Goal: Task Accomplishment & Management: Complete application form

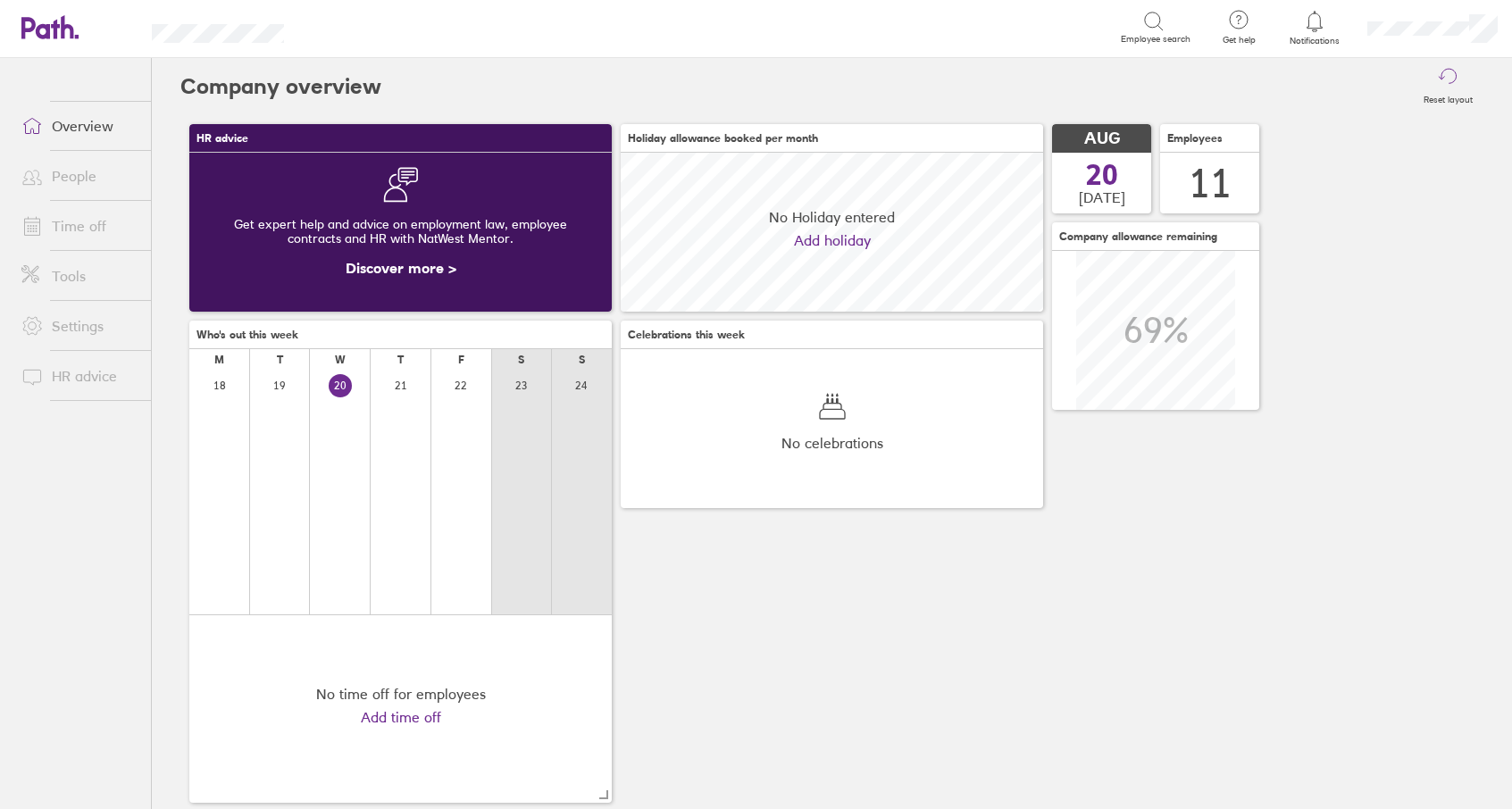
scroll to position [159, 423]
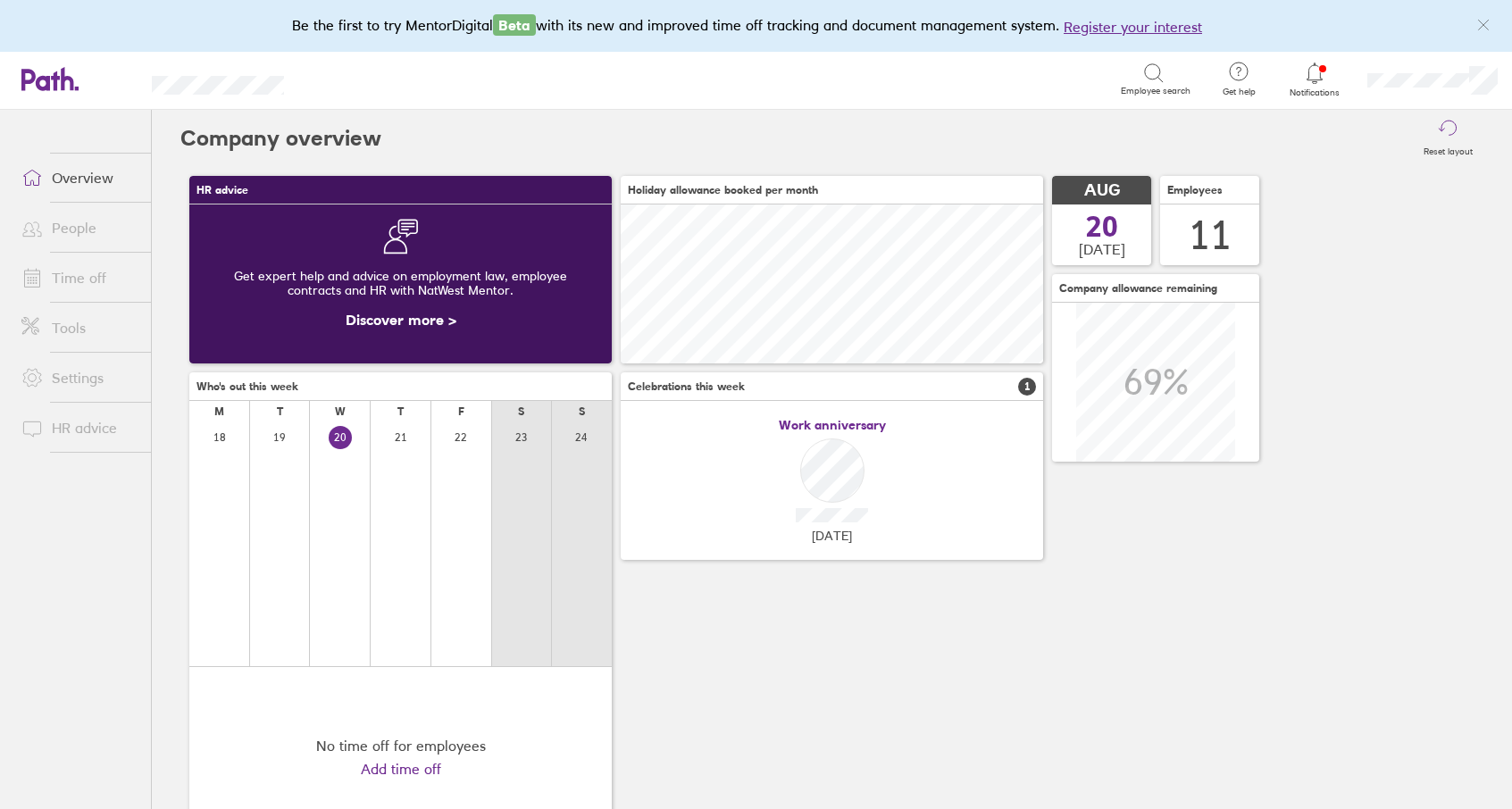
click at [87, 280] on link "Time off" at bounding box center [78, 277] width 144 height 35
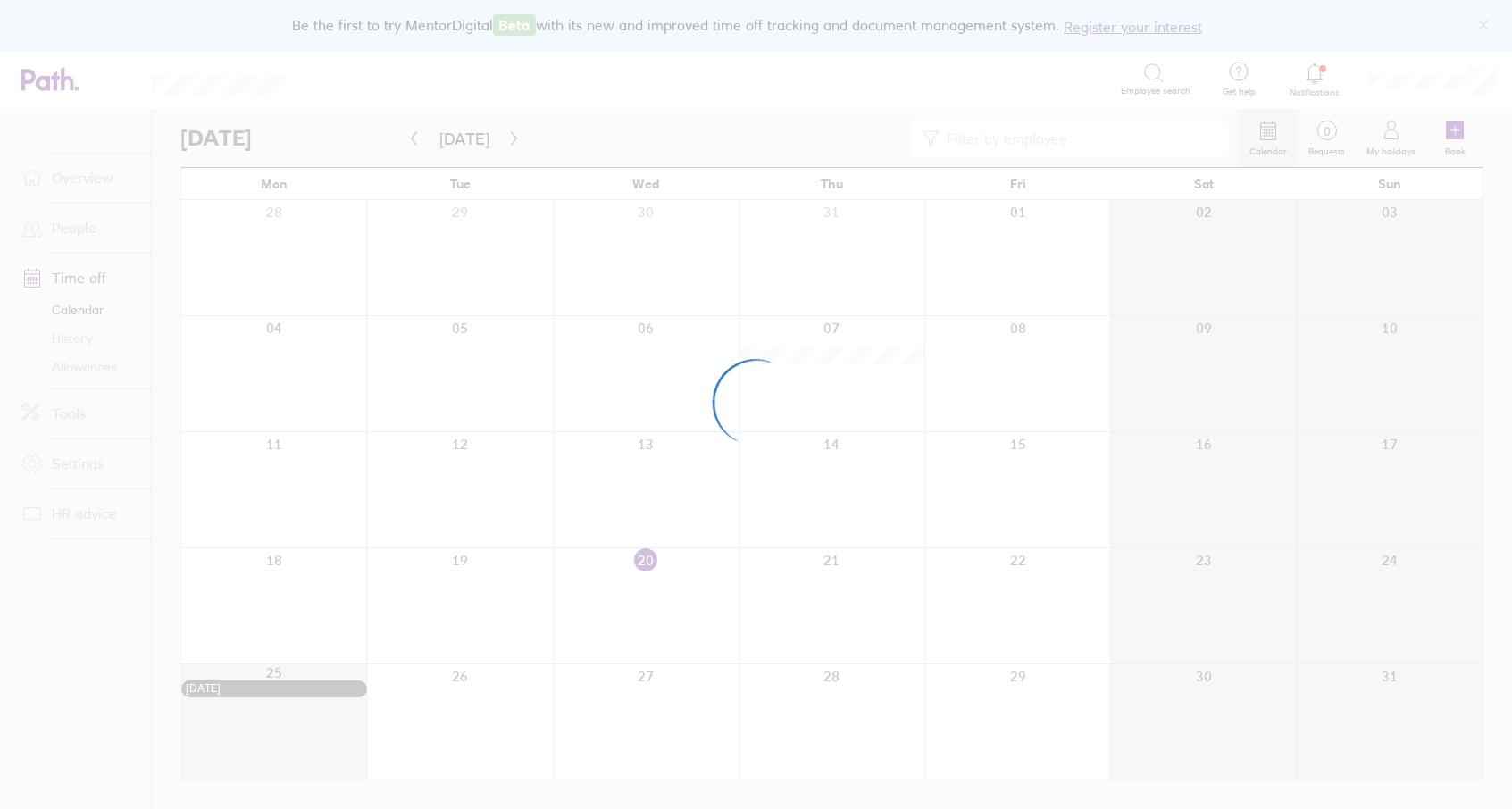
click at [499, 140] on div at bounding box center [756, 404] width 1512 height 809
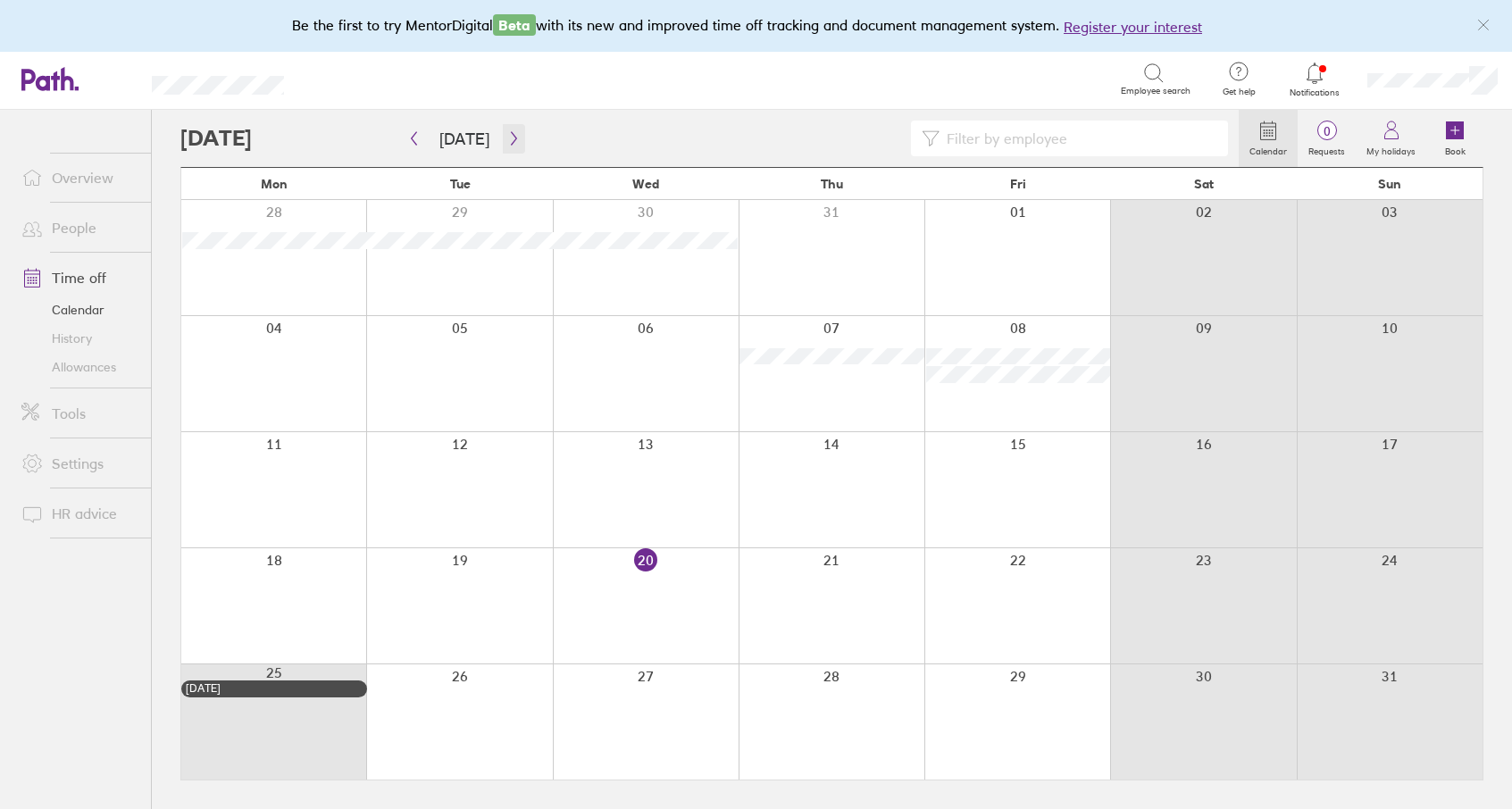
click at [503, 140] on button "button" at bounding box center [513, 138] width 22 height 30
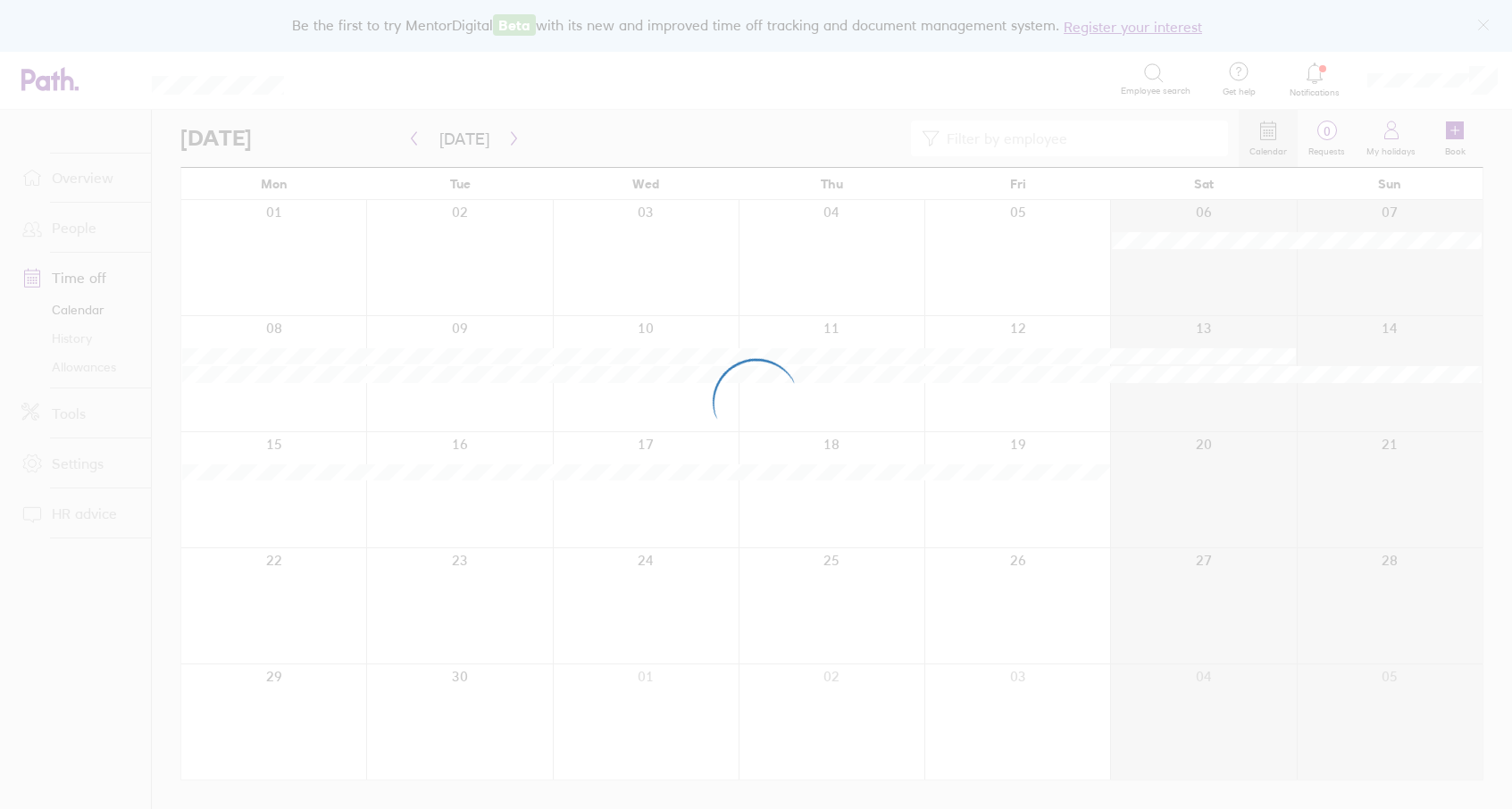
click at [499, 140] on div at bounding box center [756, 404] width 1512 height 809
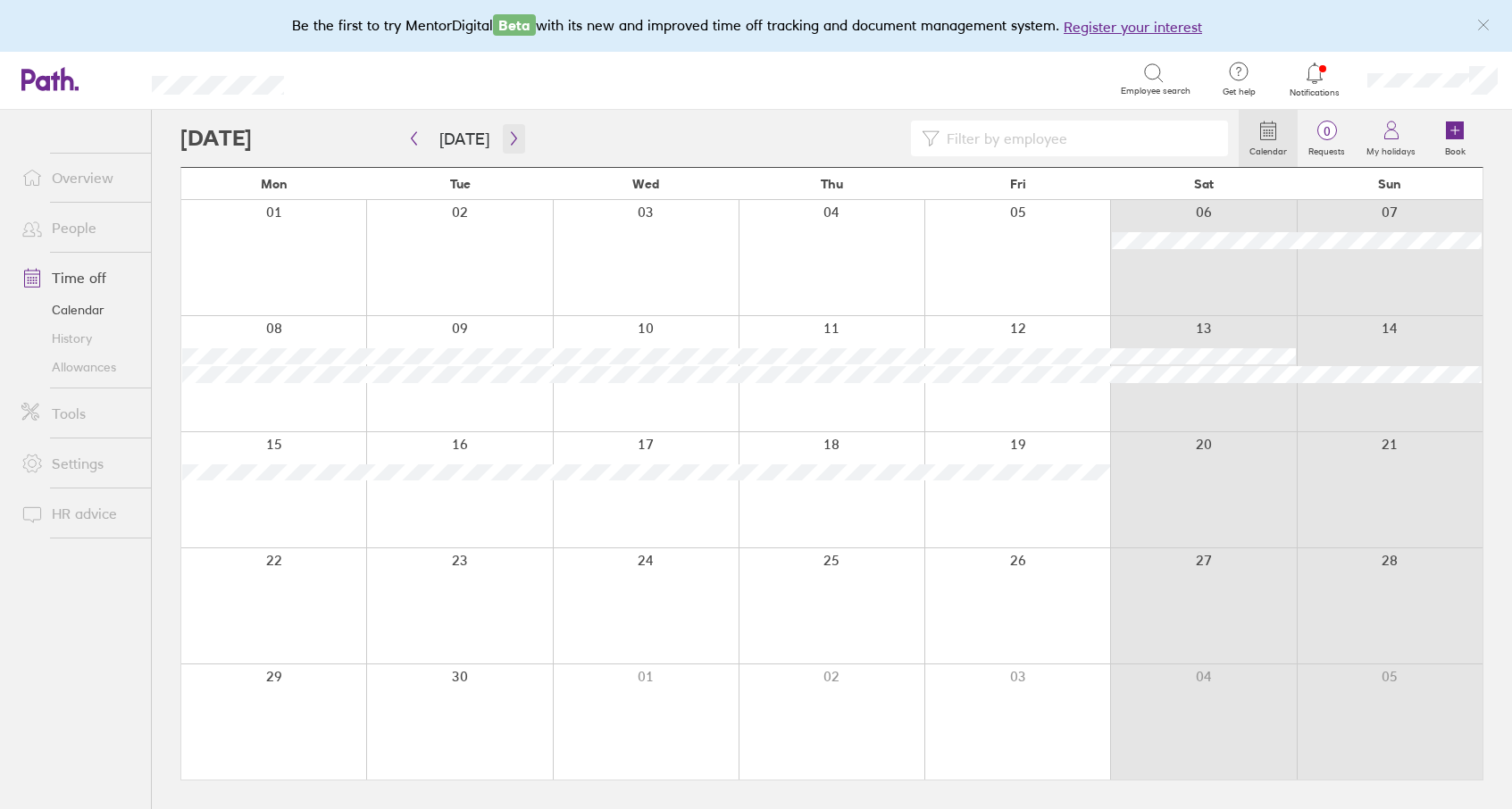
click at [507, 145] on icon "button" at bounding box center [514, 138] width 13 height 14
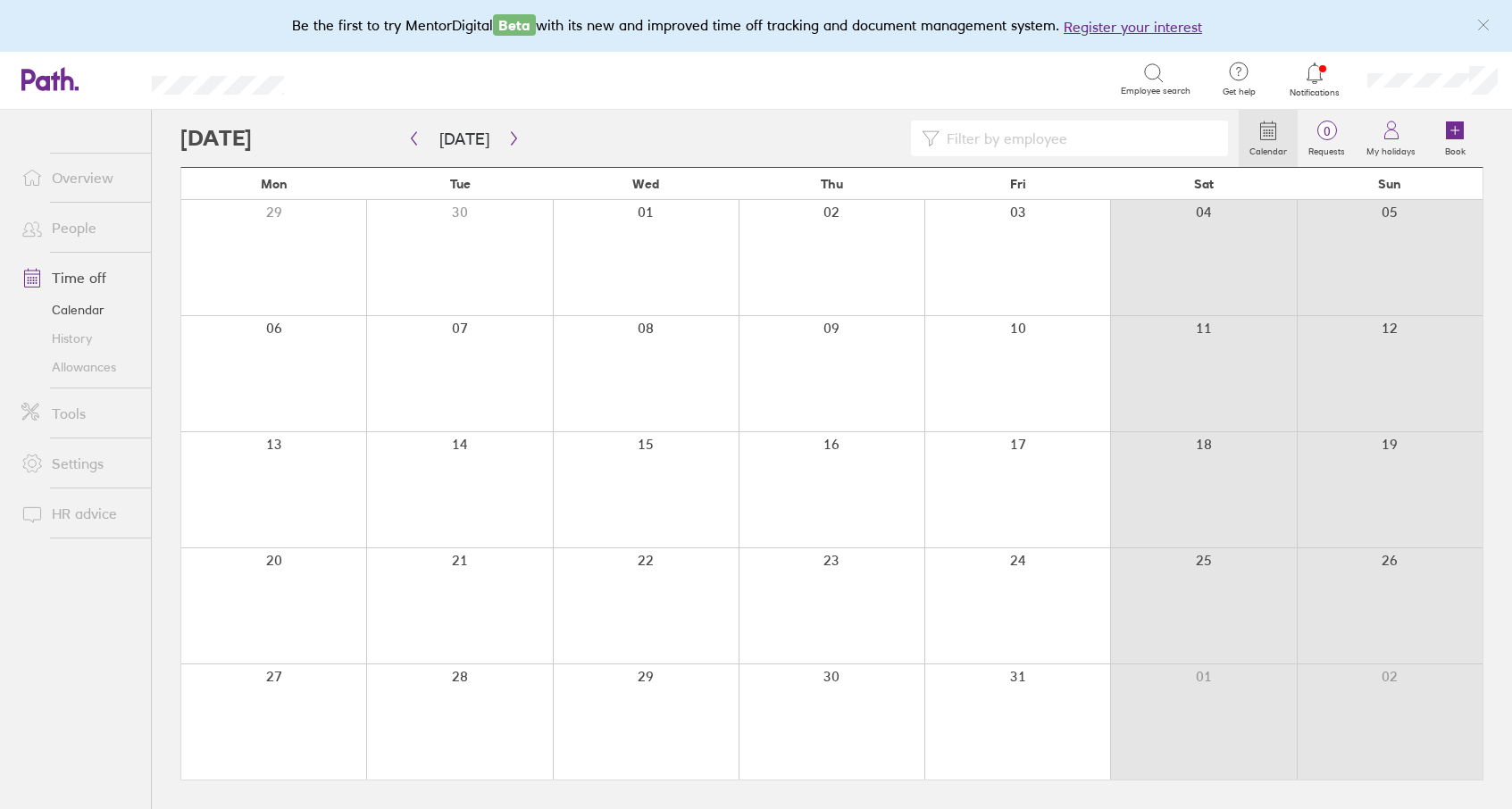
click at [301, 705] on div at bounding box center [274, 722] width 185 height 115
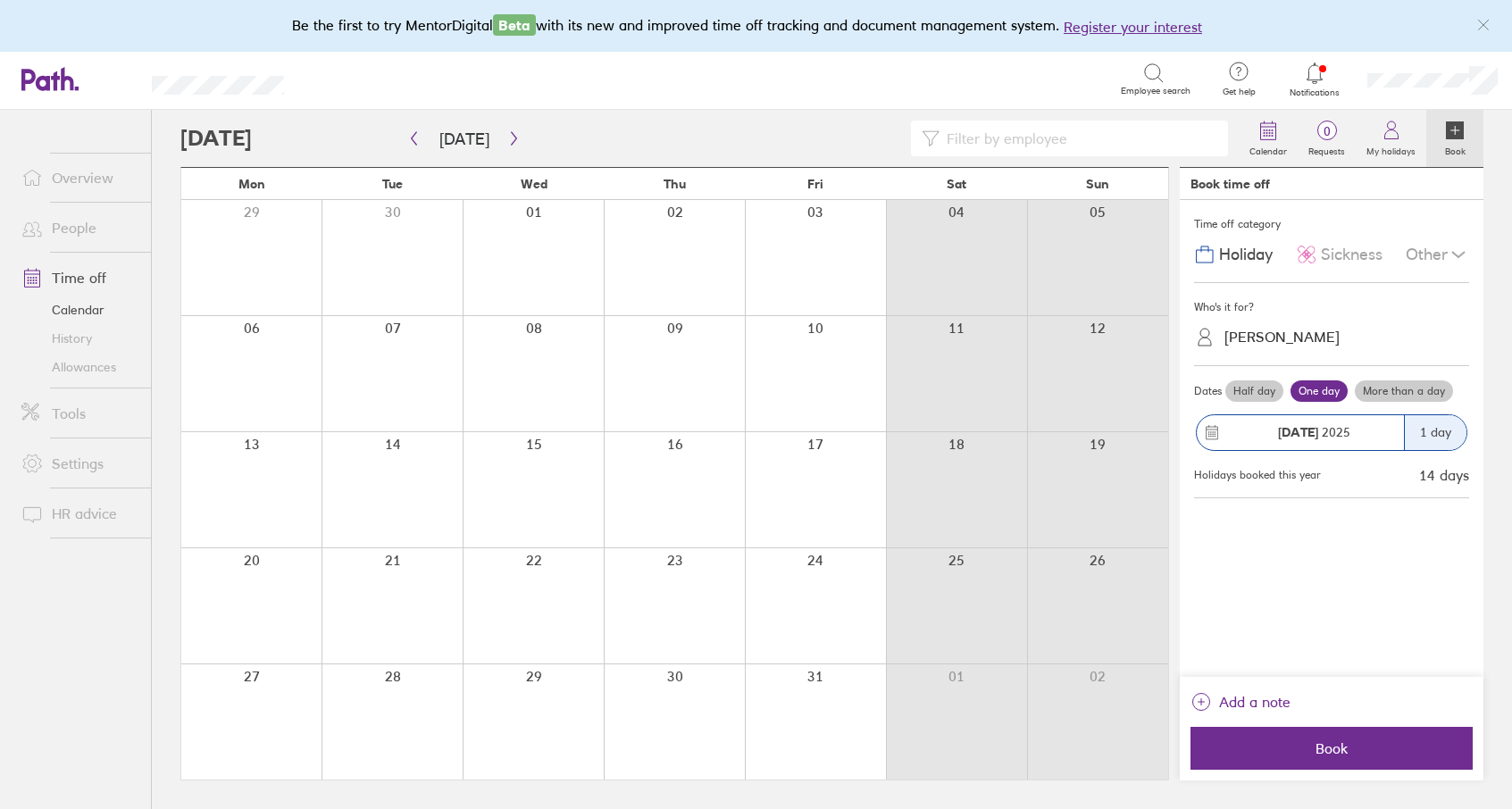
click at [1385, 396] on label "More than a day" at bounding box center [1403, 391] width 98 height 21
click at [0, 0] on input "More than a day" at bounding box center [0, 0] width 0 height 0
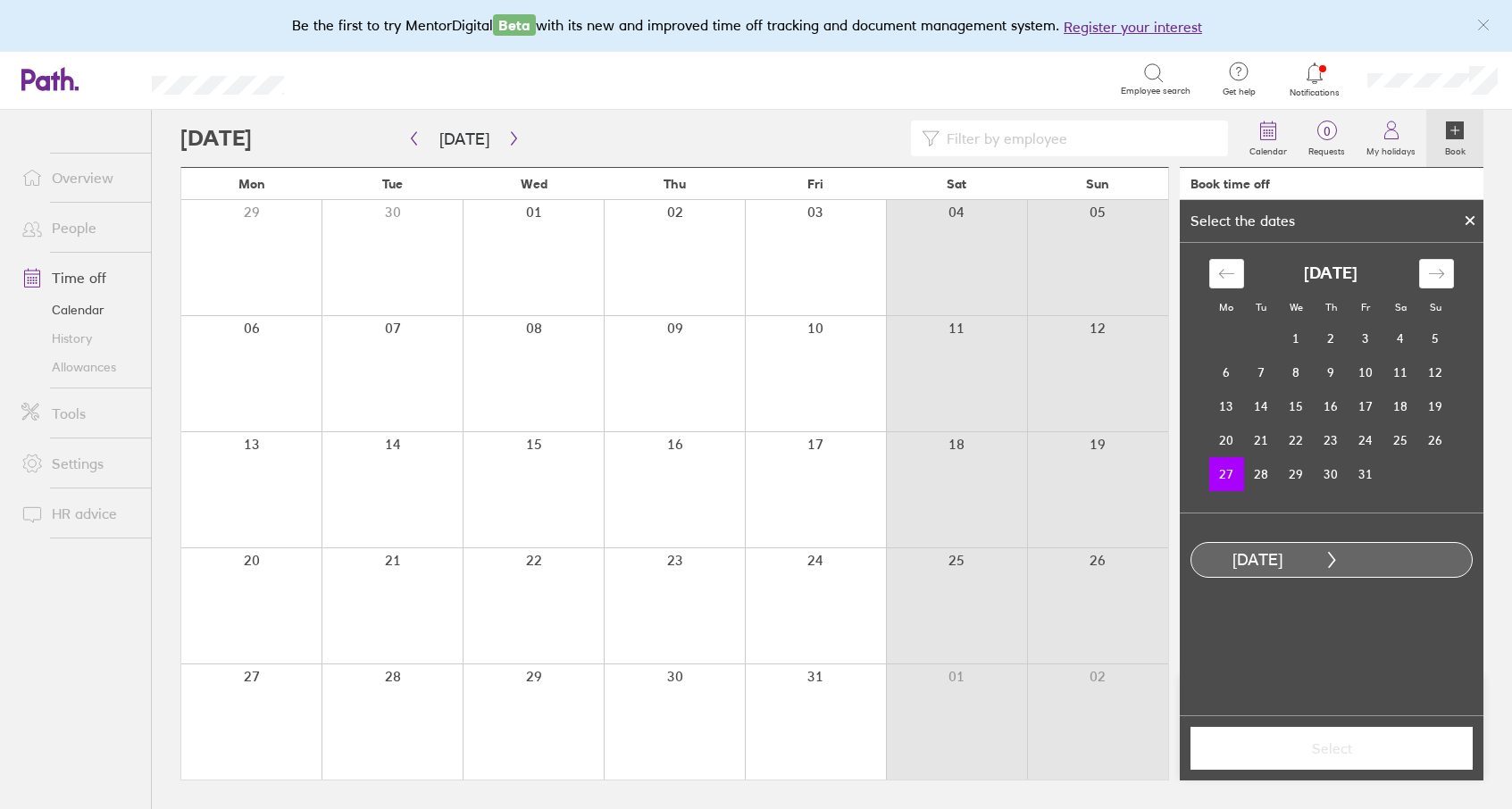
click at [832, 753] on div at bounding box center [816, 722] width 141 height 115
click at [1367, 464] on td "31" at bounding box center [1366, 474] width 35 height 34
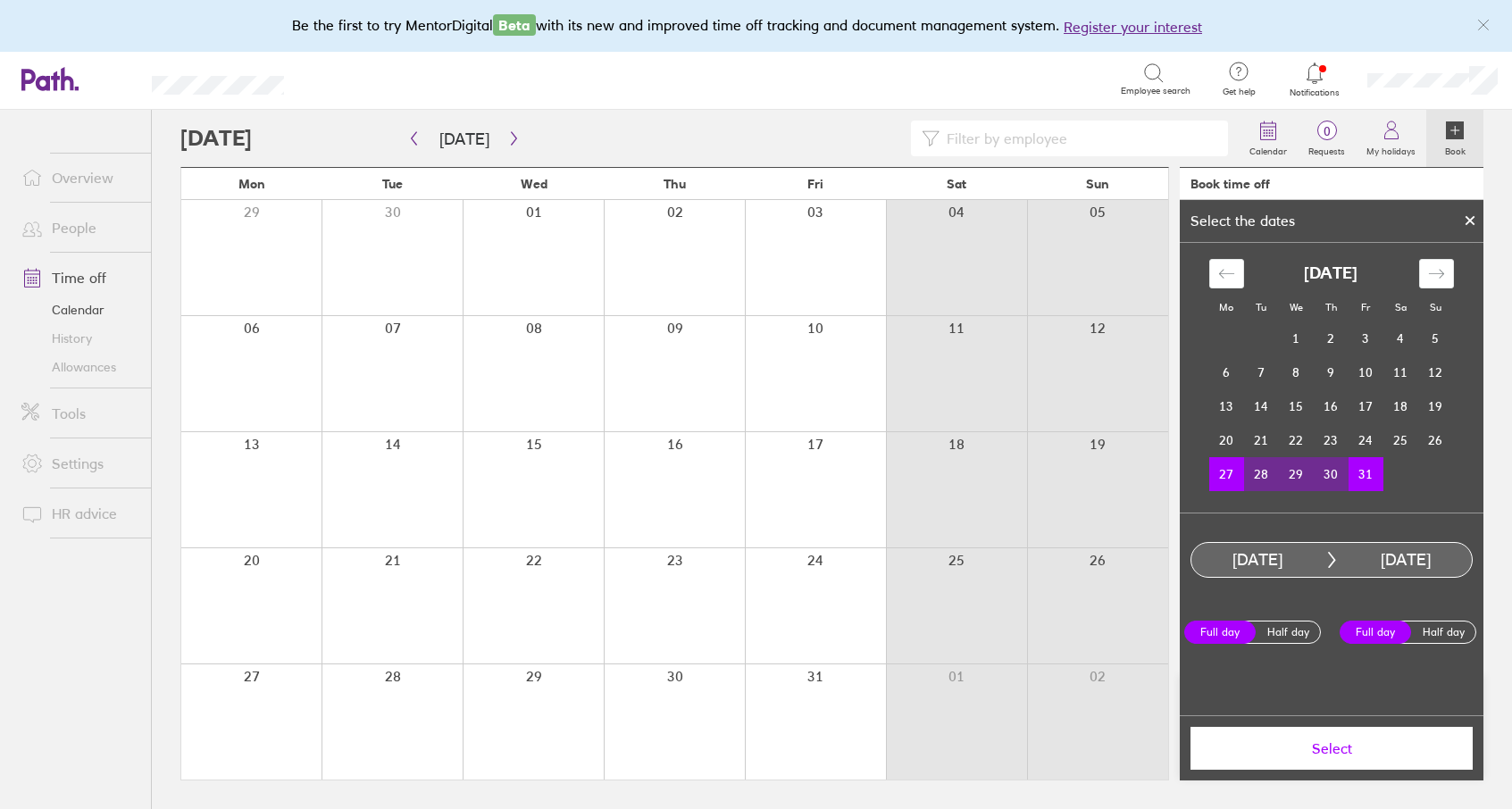
click at [1340, 752] on span "Select" at bounding box center [1332, 748] width 258 height 16
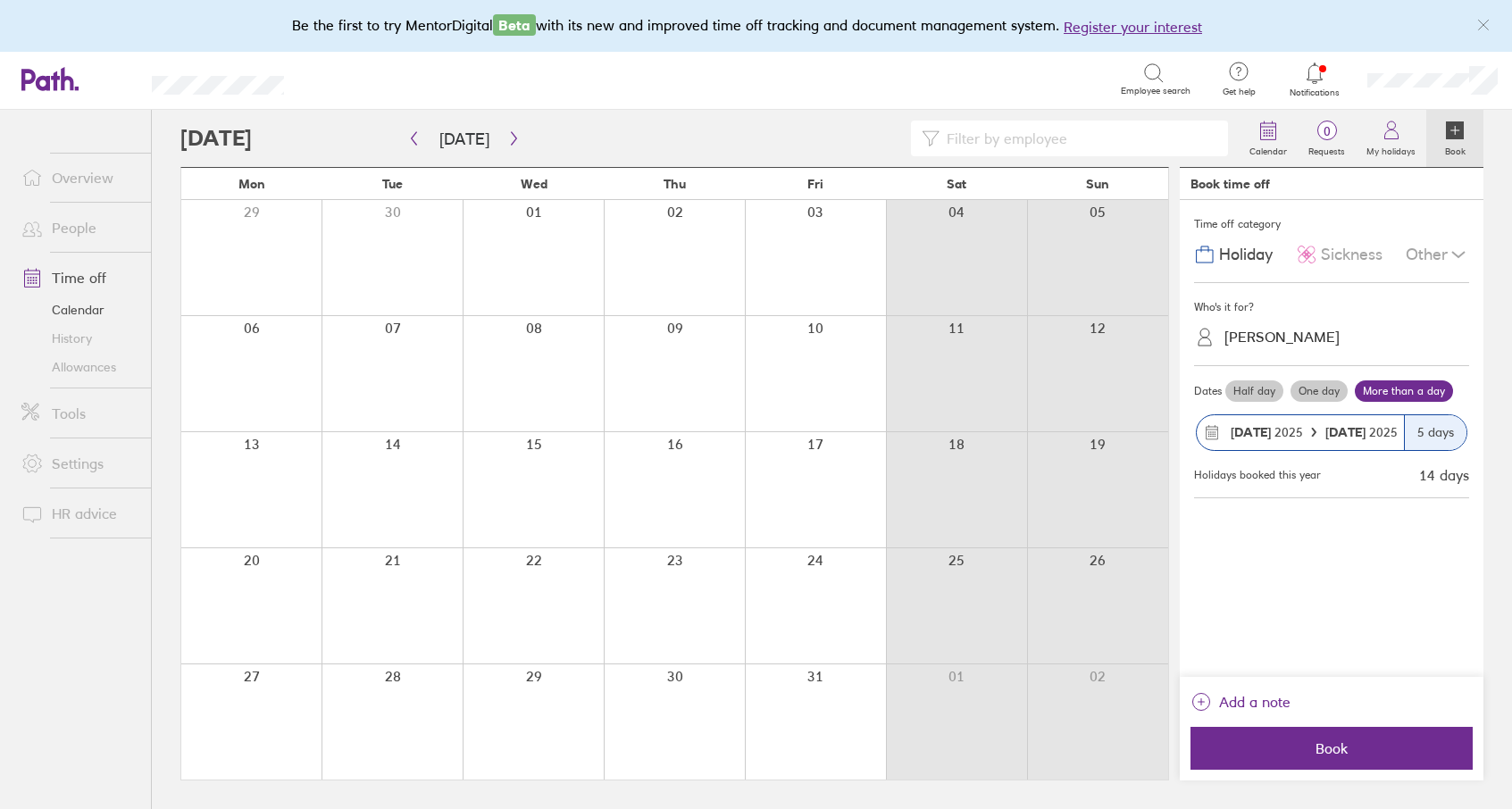
click at [1340, 752] on span "Book" at bounding box center [1332, 748] width 258 height 16
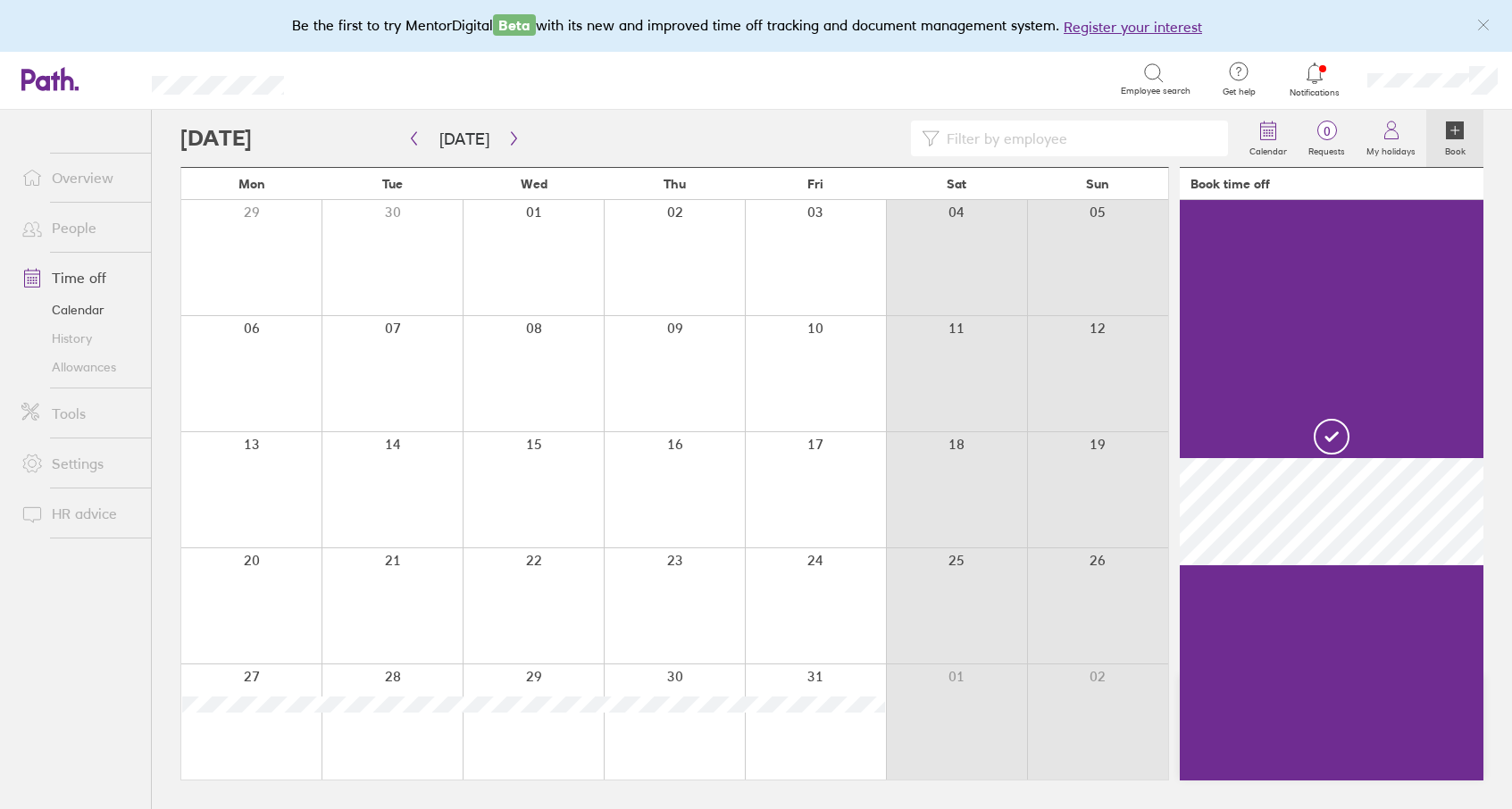
click at [96, 372] on link "Allowances" at bounding box center [78, 367] width 144 height 29
